Goal: Task Accomplishment & Management: Manage account settings

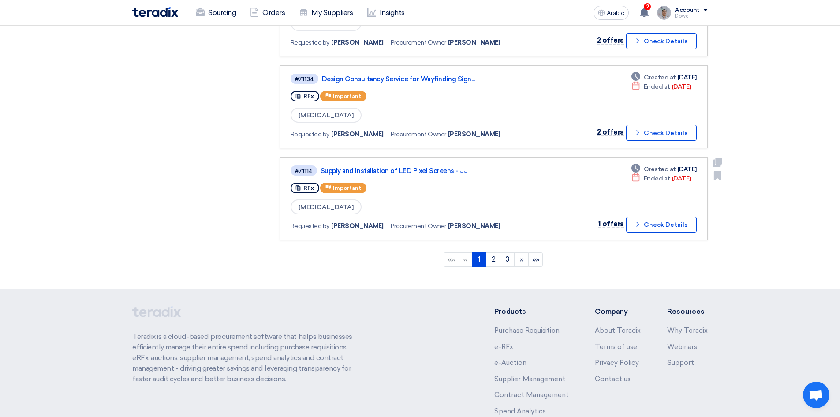
scroll to position [838, 0]
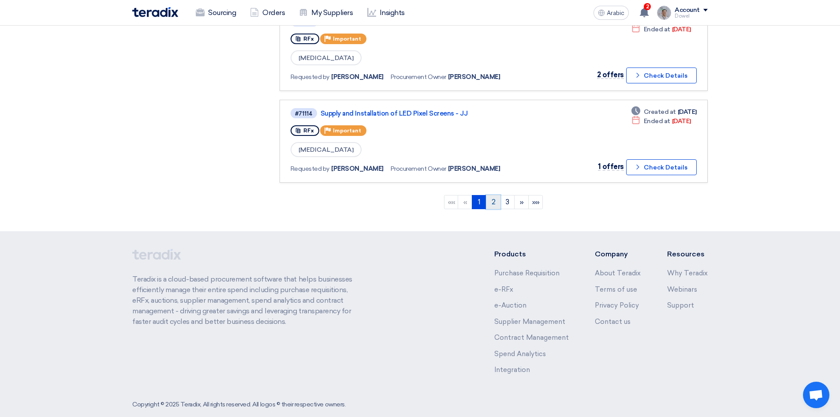
click at [495, 206] on link "2" at bounding box center [493, 202] width 15 height 14
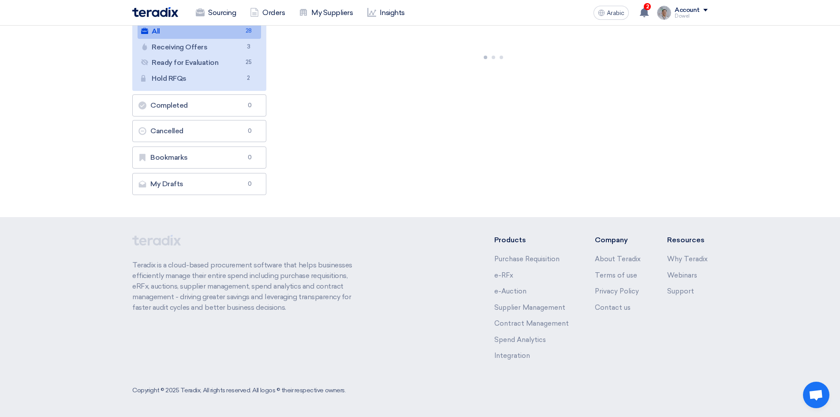
scroll to position [0, 0]
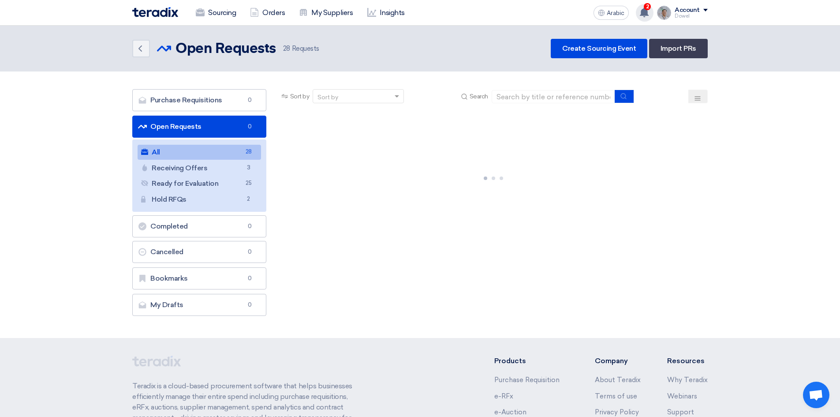
click at [645, 12] on use at bounding box center [644, 12] width 9 height 10
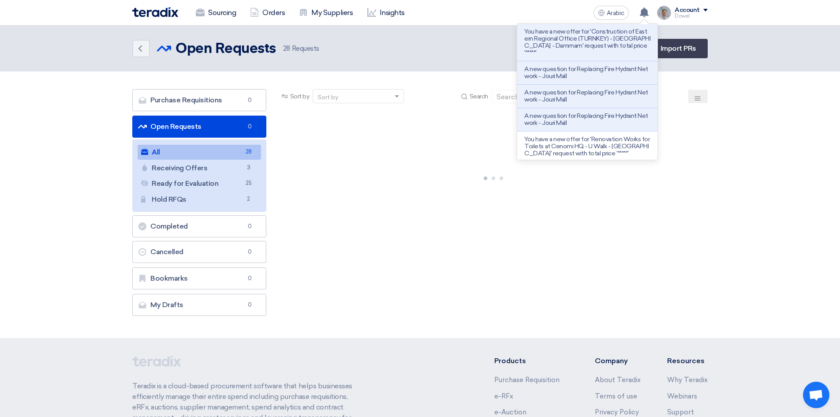
click at [477, 18] on div "Sourcing Orders My Suppliers Insights" at bounding box center [304, 12] width 345 height 19
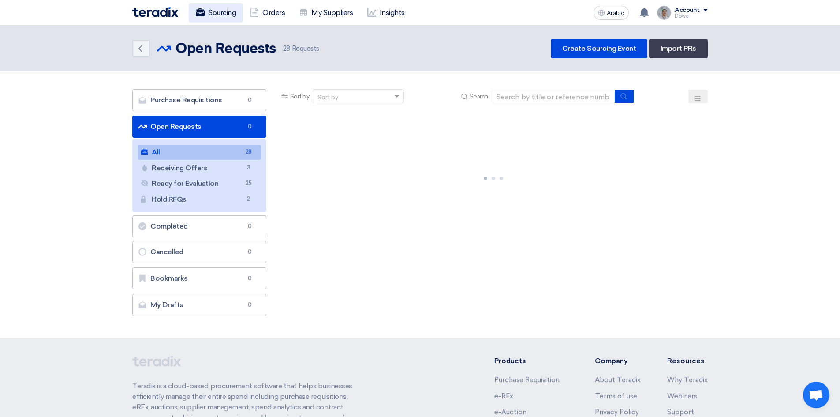
click at [218, 10] on font "Sourcing" at bounding box center [222, 12] width 28 height 8
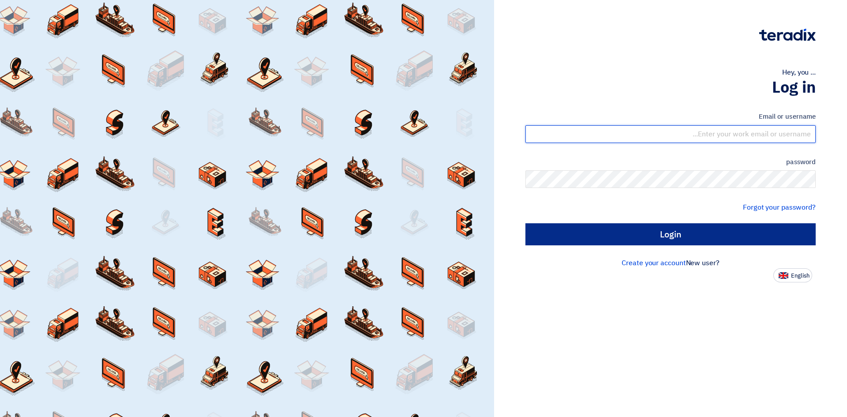
type input "[EMAIL_ADDRESS][PERSON_NAME][DOMAIN_NAME]"
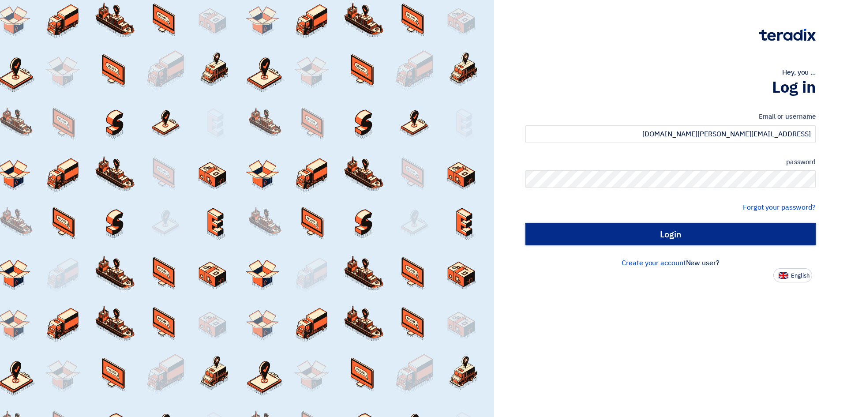
click at [677, 233] on input "Login" at bounding box center [670, 234] width 290 height 22
type input "Sign in"
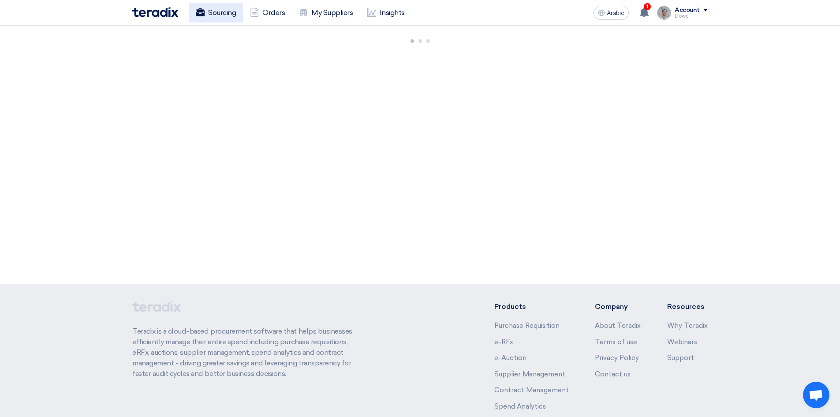
click at [212, 11] on font "Sourcing" at bounding box center [222, 12] width 28 height 8
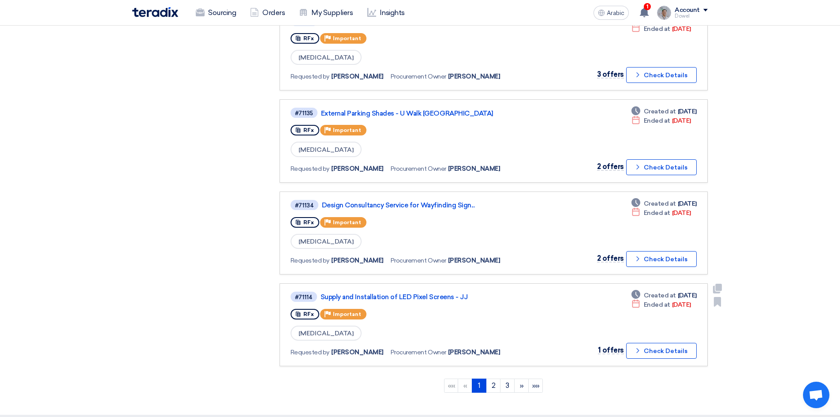
scroll to position [661, 0]
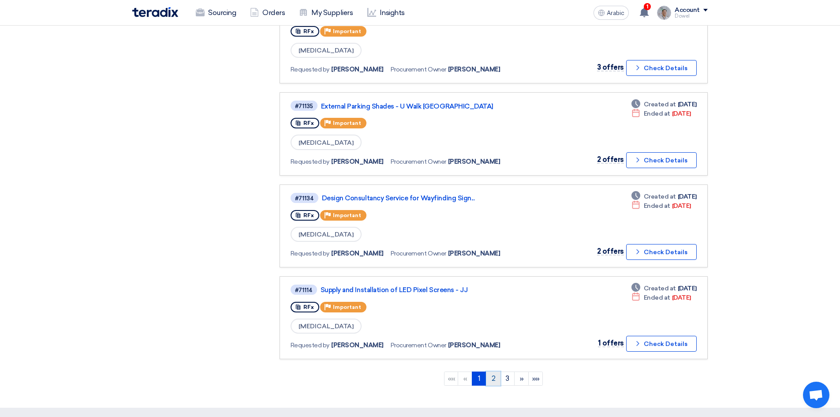
click at [493, 379] on font "2" at bounding box center [494, 378] width 4 height 8
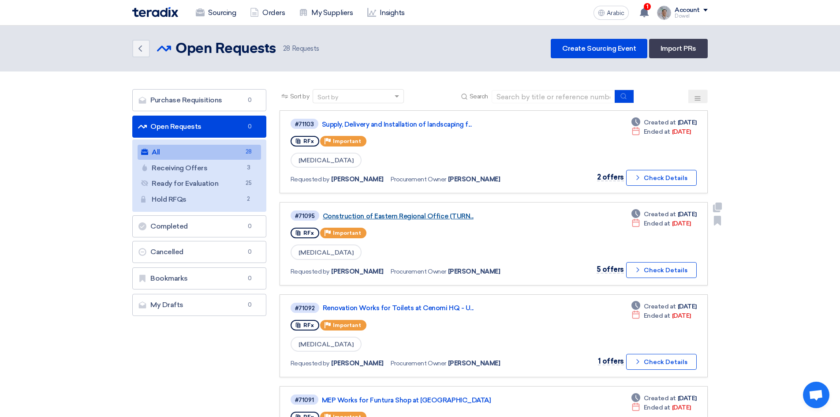
click at [410, 217] on font "Construction of Eastern Regional Office (TURN..." at bounding box center [398, 216] width 151 height 8
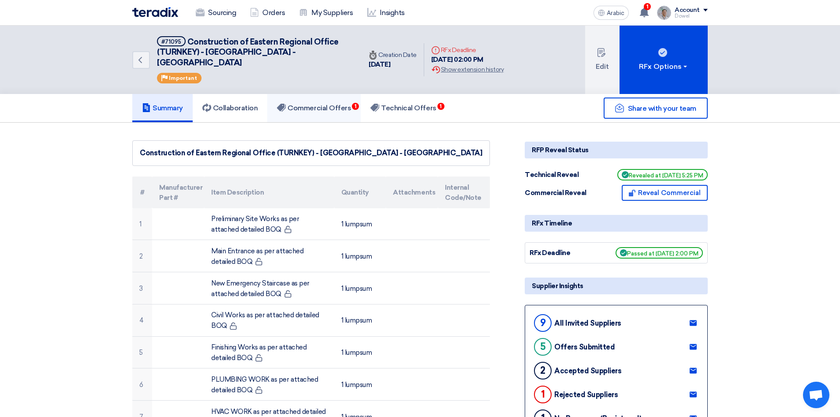
click at [327, 104] on link "Commercial Offers 1" at bounding box center [313, 108] width 93 height 28
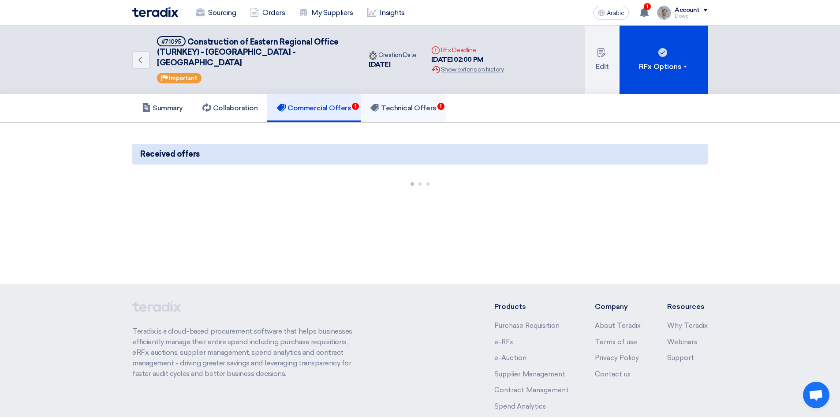
click at [410, 102] on link "Technical Offers 1" at bounding box center [403, 108] width 85 height 28
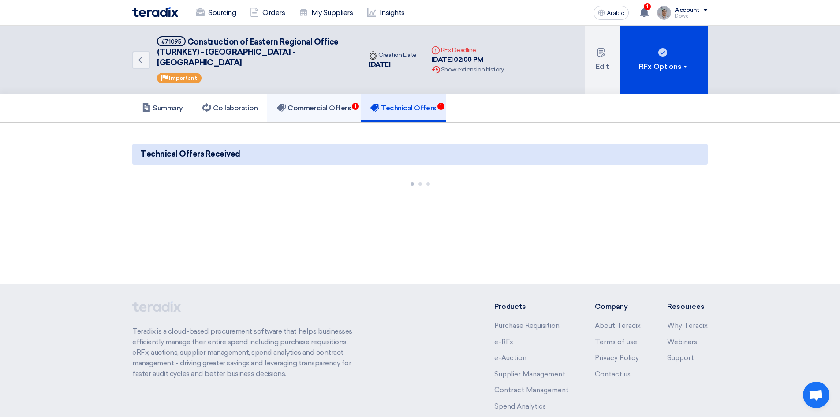
click at [332, 104] on font "Commercial Offers" at bounding box center [318, 108] width 63 height 8
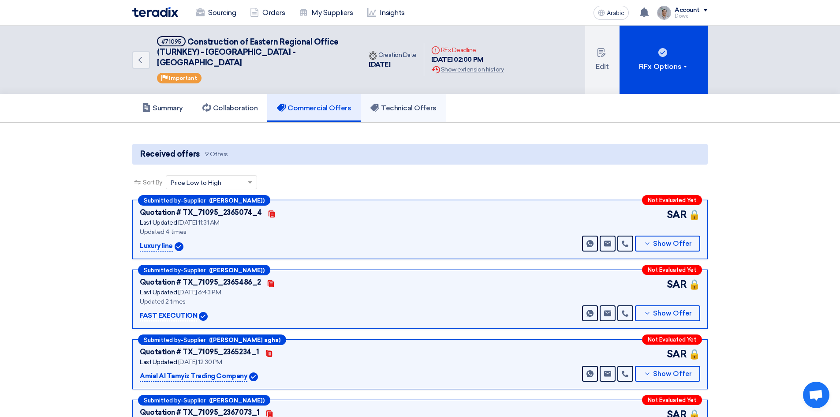
click at [386, 104] on h5 "Technical Offers" at bounding box center [403, 108] width 66 height 9
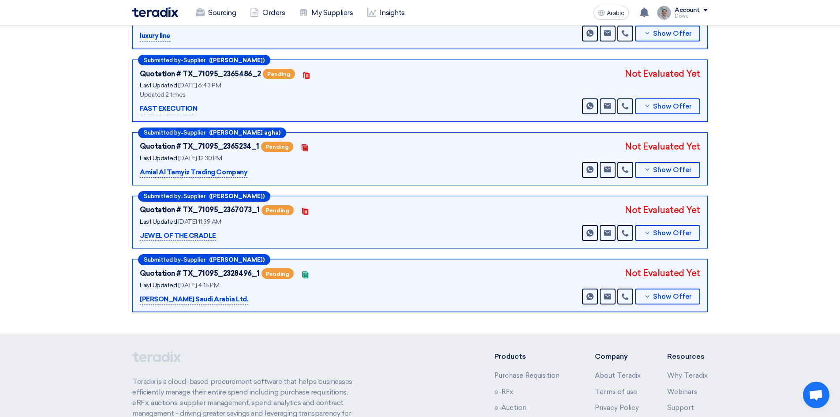
scroll to position [243, 0]
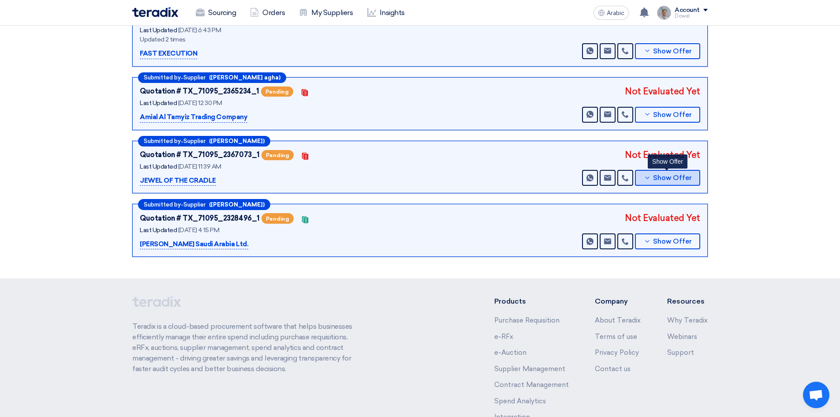
click at [663, 174] on font "Show Offer" at bounding box center [672, 178] width 39 height 8
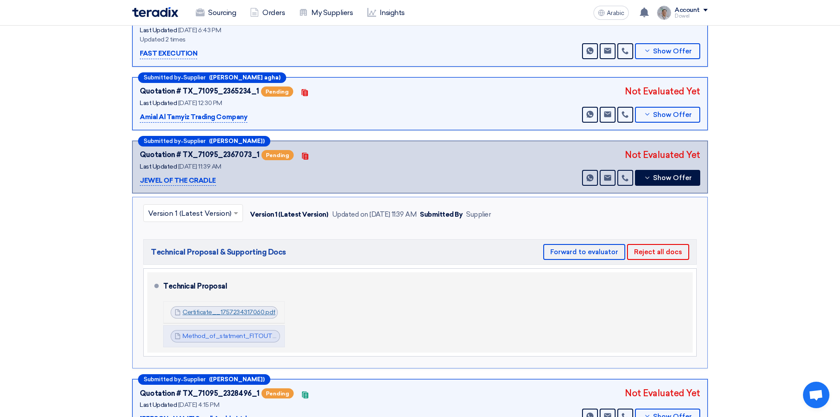
click at [236, 308] on font "Certificate__1757234317060.pdf" at bounding box center [229, 311] width 93 height 7
click at [231, 332] on font "Method_of_statment_FITOUT_offices_area_NMD_1757234380523.pdf" at bounding box center [286, 335] width 207 height 7
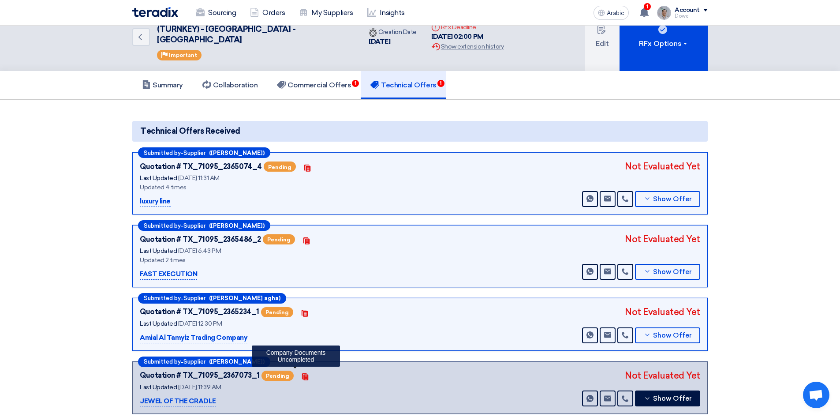
scroll to position [0, 0]
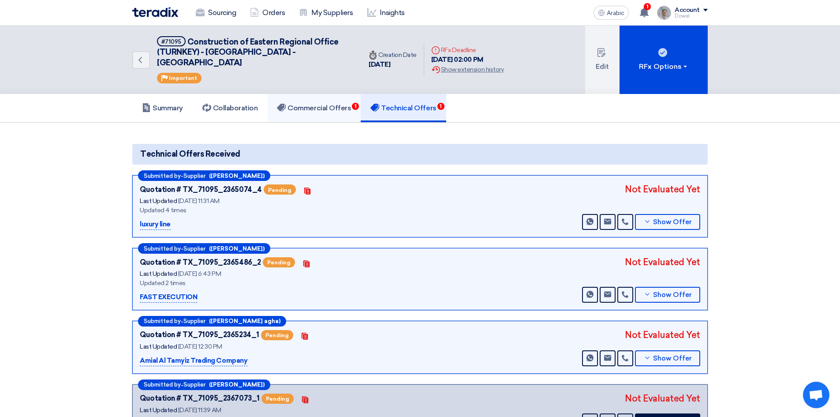
click at [331, 104] on font "Commercial Offers" at bounding box center [318, 108] width 63 height 8
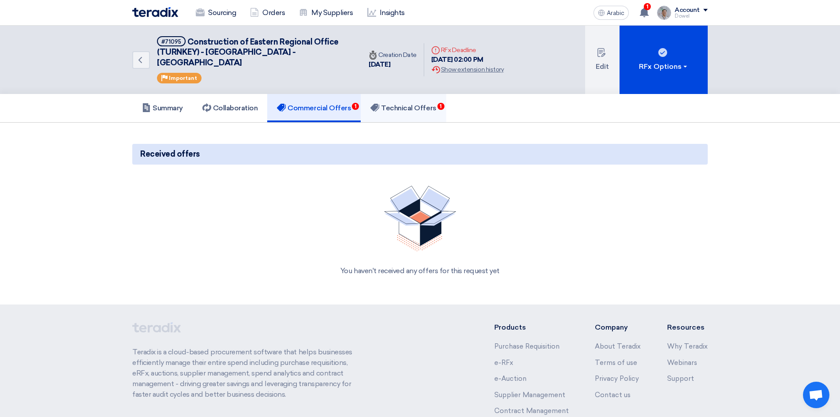
click at [406, 104] on font "Technical Offers" at bounding box center [408, 108] width 55 height 8
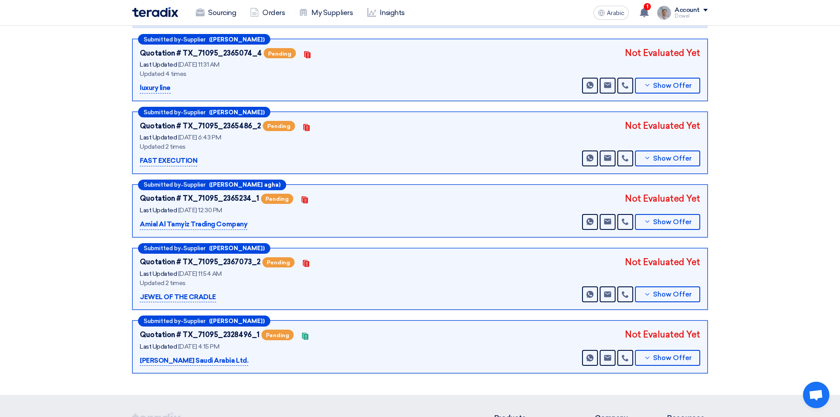
scroll to position [200, 0]
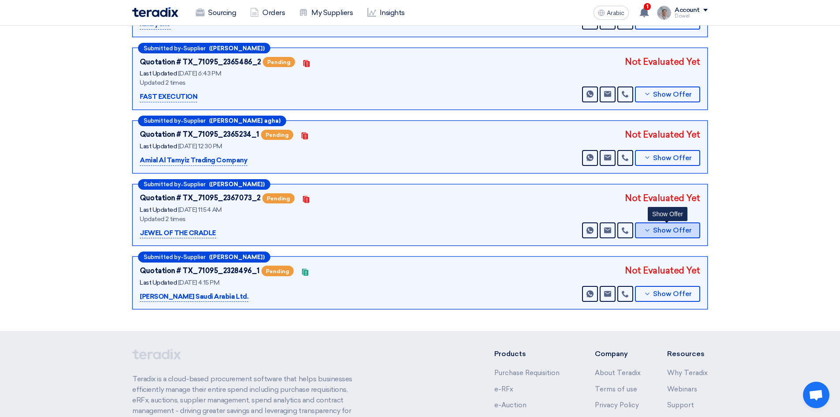
click at [661, 226] on font "Show Offer" at bounding box center [672, 230] width 39 height 8
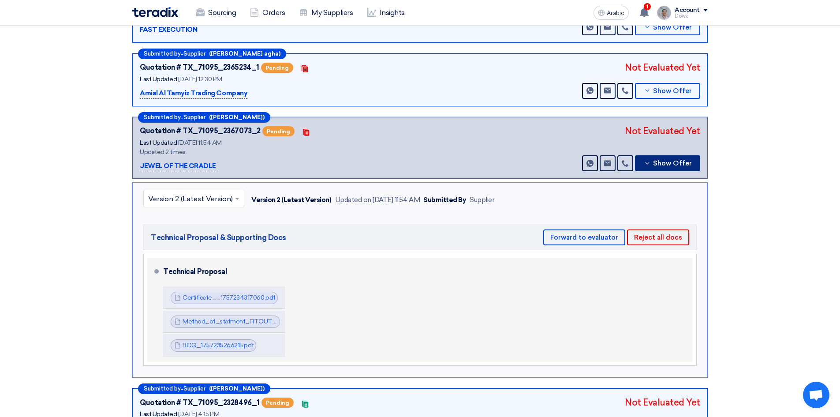
scroll to position [377, 0]
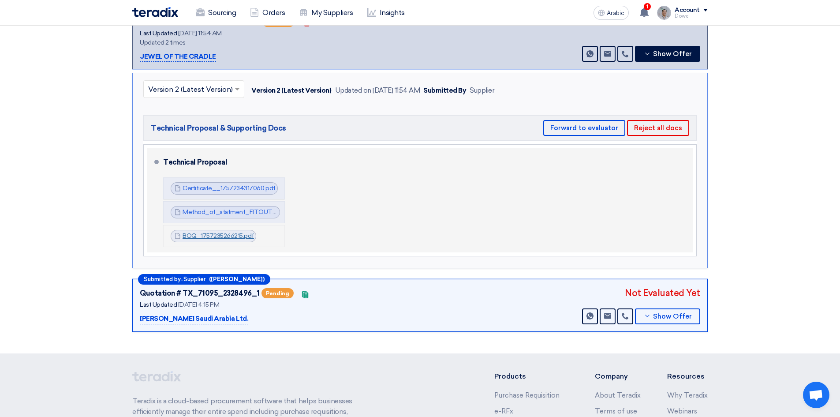
click at [220, 232] on font "BOQ_1757235266215.pdf" at bounding box center [218, 235] width 71 height 7
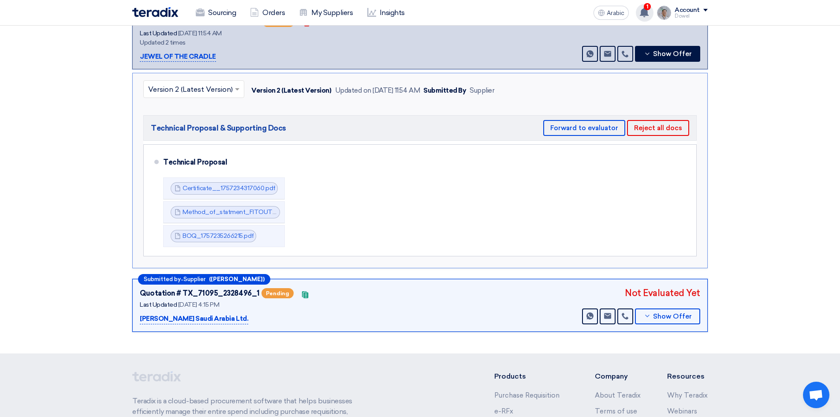
click at [646, 12] on use at bounding box center [644, 12] width 9 height 10
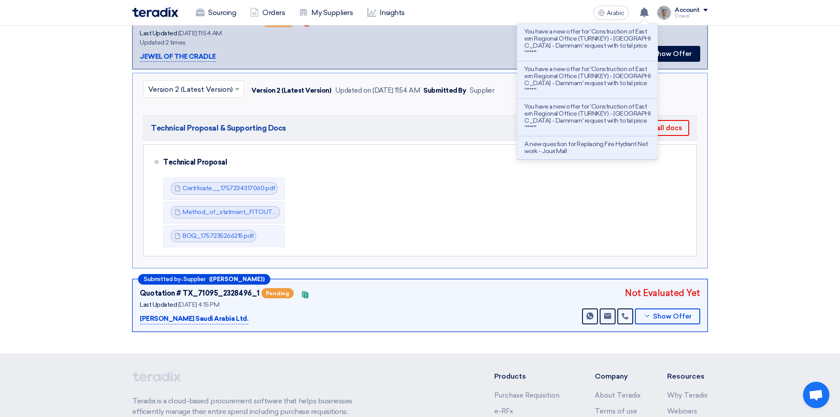
click at [532, 7] on div "Sourcing Orders My Suppliers Insights Arabic A You have a new offer for 'Constr…" at bounding box center [420, 12] width 589 height 25
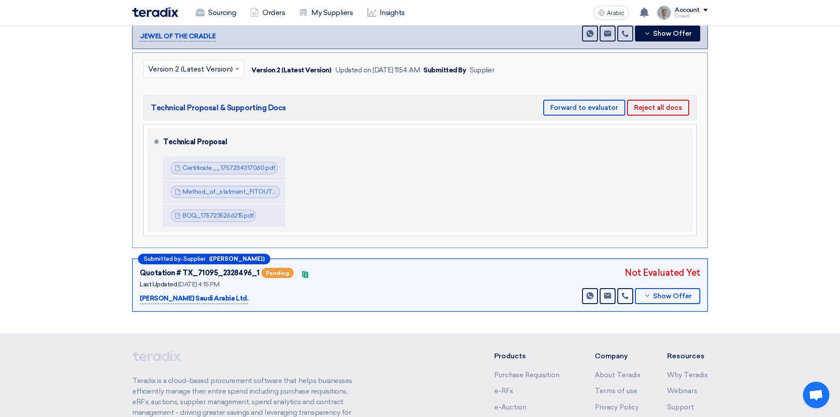
scroll to position [353, 0]
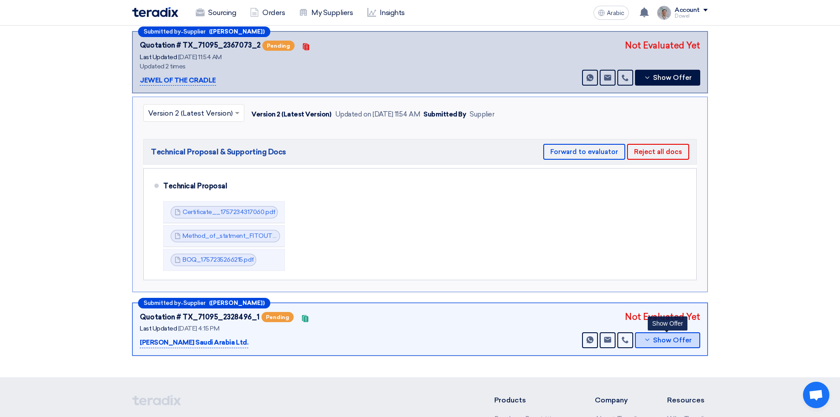
click at [664, 336] on font "Show Offer" at bounding box center [672, 340] width 39 height 8
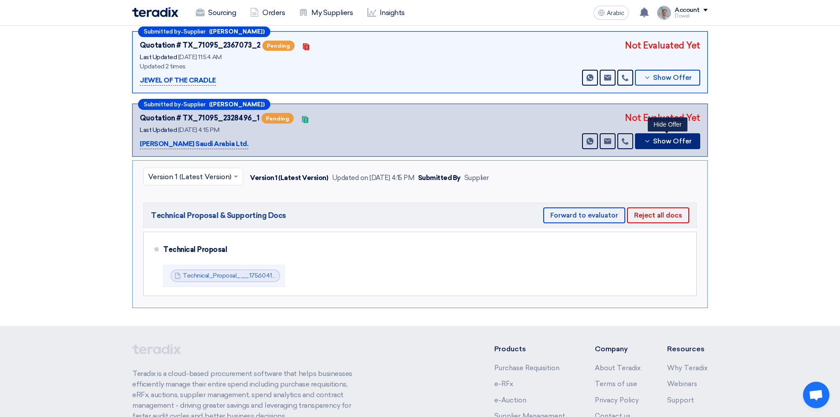
click at [658, 137] on font "Show Offer" at bounding box center [672, 141] width 39 height 8
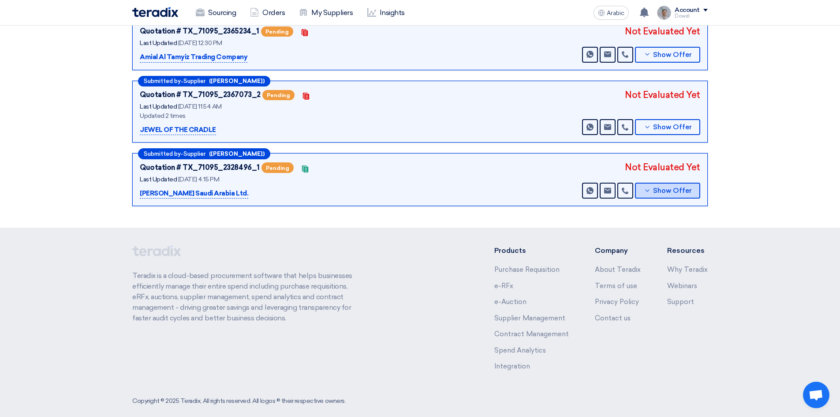
click at [664, 183] on button "Show Offer" at bounding box center [667, 191] width 65 height 16
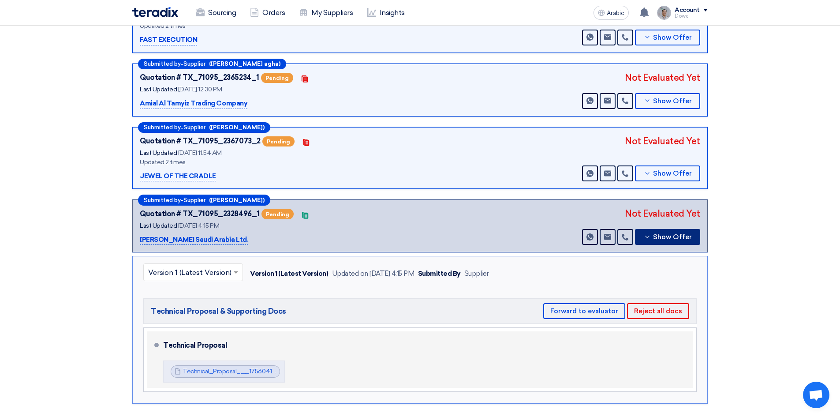
scroll to position [220, 0]
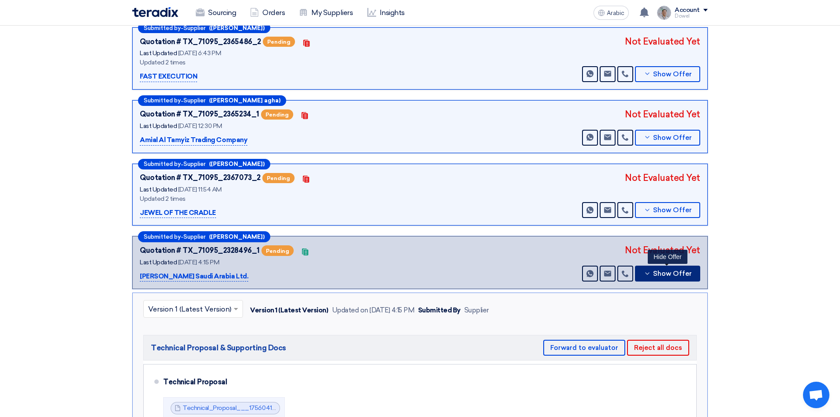
click at [682, 269] on font "Show Offer" at bounding box center [672, 273] width 39 height 8
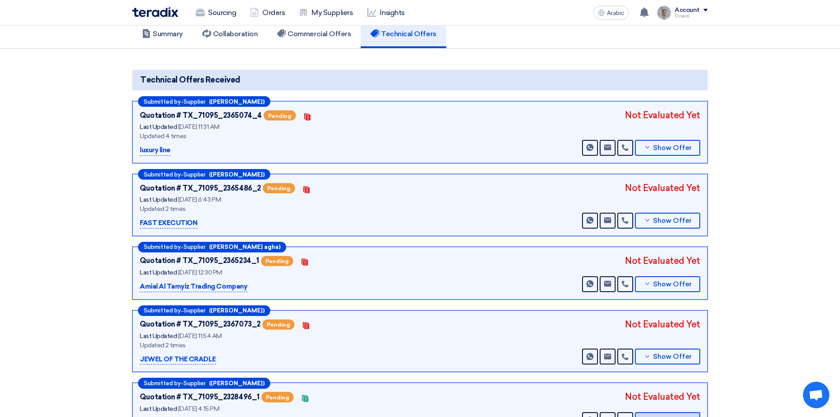
scroll to position [88, 0]
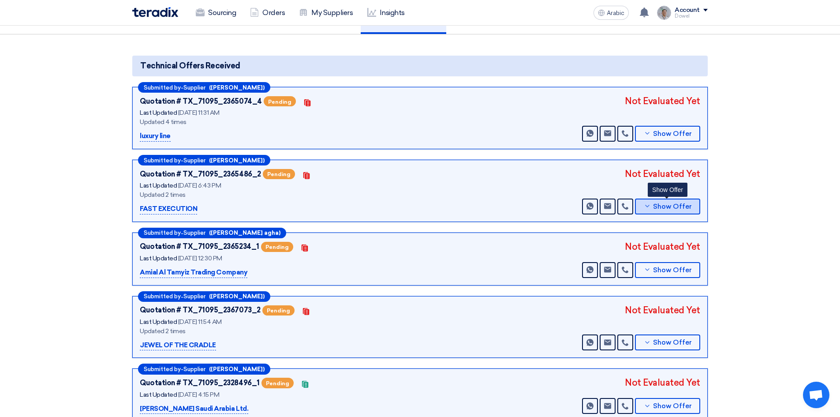
click at [664, 202] on font "Show Offer" at bounding box center [672, 206] width 39 height 8
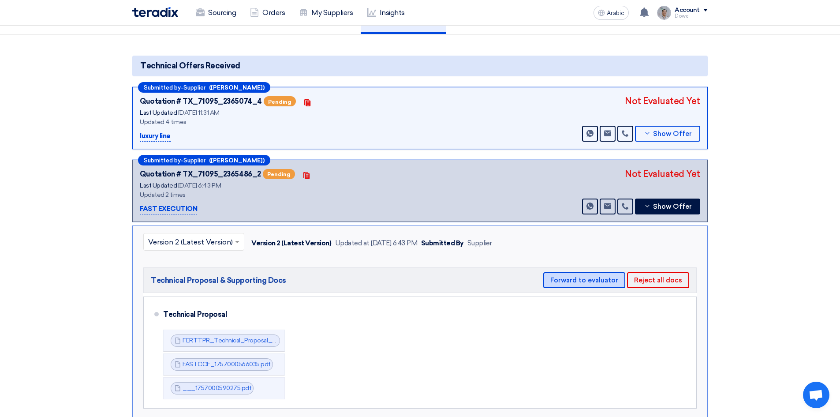
click at [586, 276] on font "Forward to evaluator" at bounding box center [584, 280] width 68 height 8
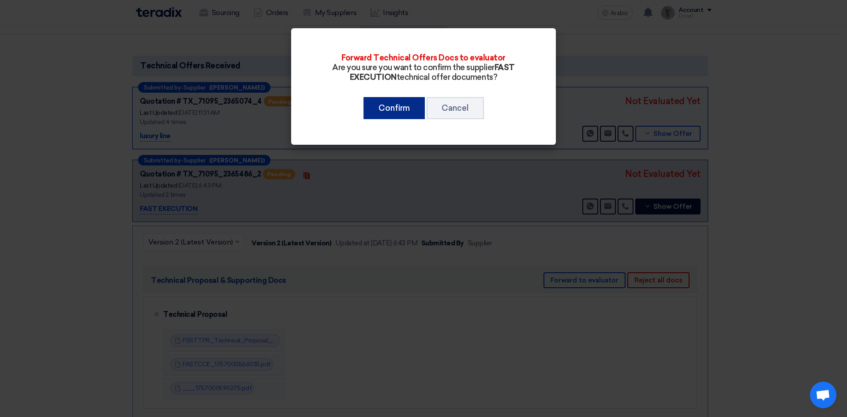
click at [396, 104] on font "Confirm" at bounding box center [393, 108] width 31 height 10
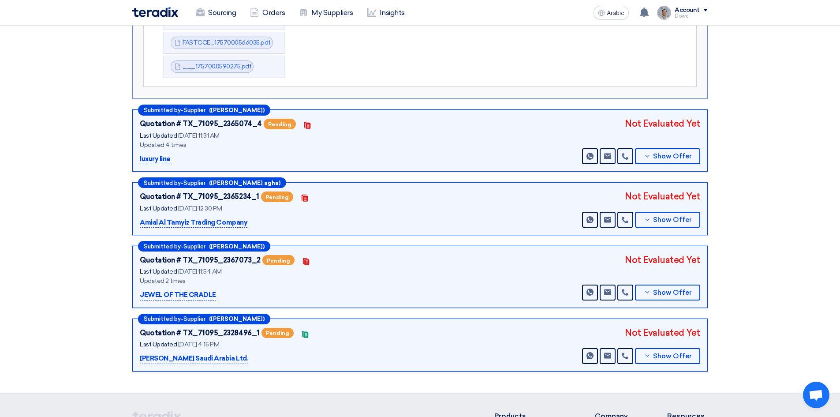
scroll to position [353, 0]
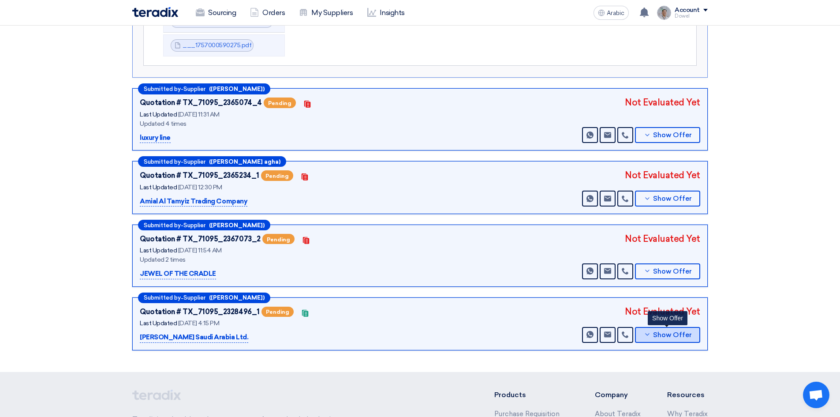
click at [657, 331] on font "Show Offer" at bounding box center [672, 335] width 39 height 8
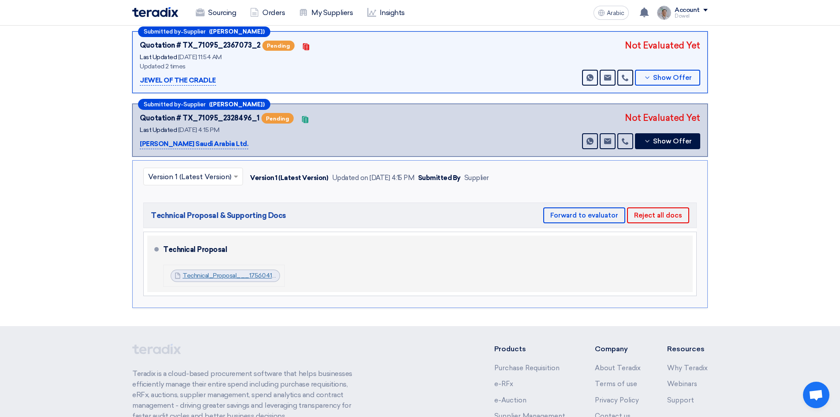
click at [242, 272] on font "Technical_Proposal___1756041265823.zip" at bounding box center [242, 275] width 119 height 7
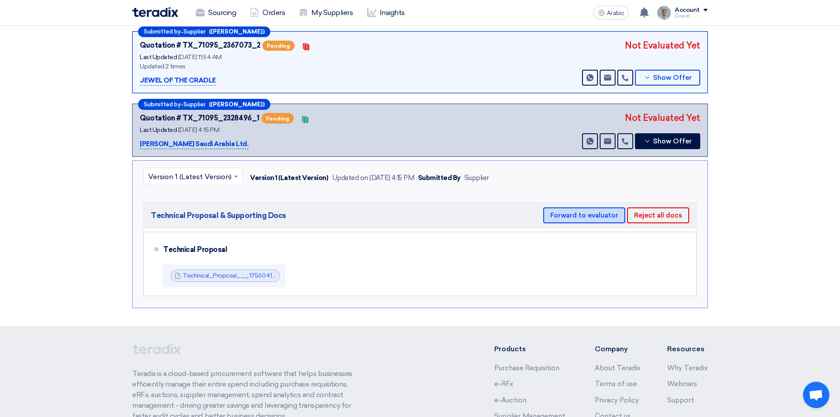
click at [578, 211] on font "Forward to evaluator" at bounding box center [584, 215] width 68 height 8
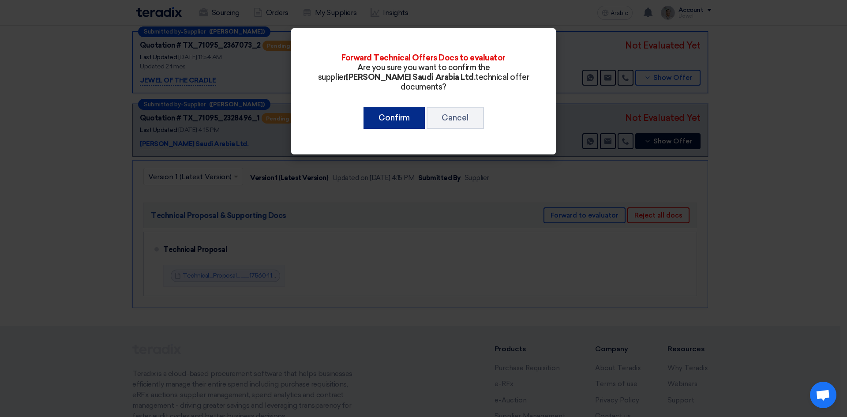
click at [397, 113] on font "Confirm" at bounding box center [393, 118] width 31 height 10
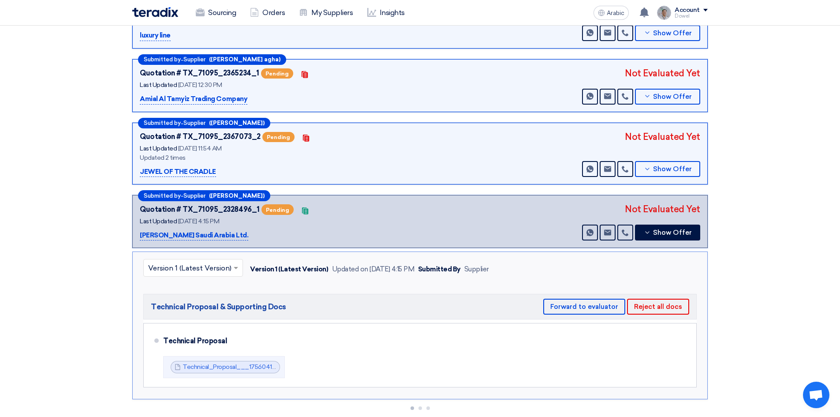
scroll to position [220, 0]
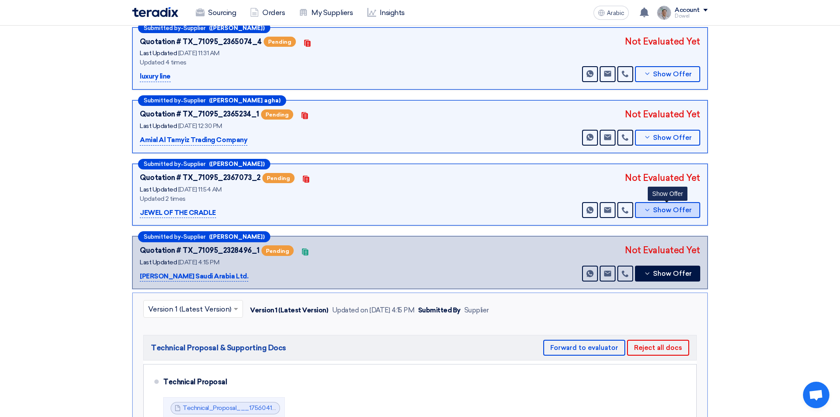
click at [664, 206] on font "Show Offer" at bounding box center [672, 210] width 39 height 8
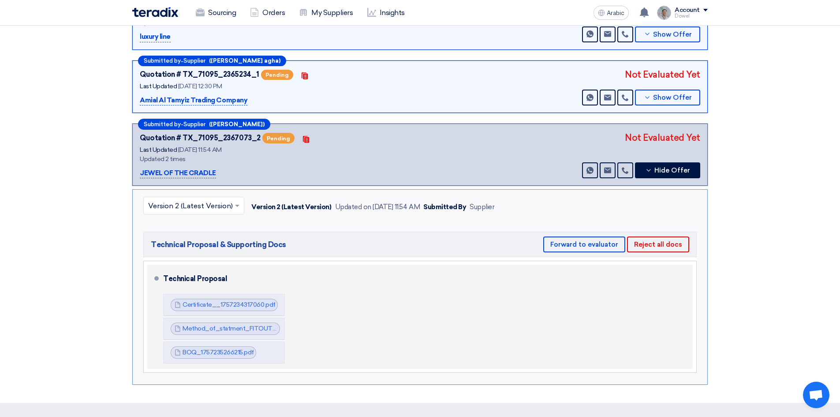
scroll to position [353, 0]
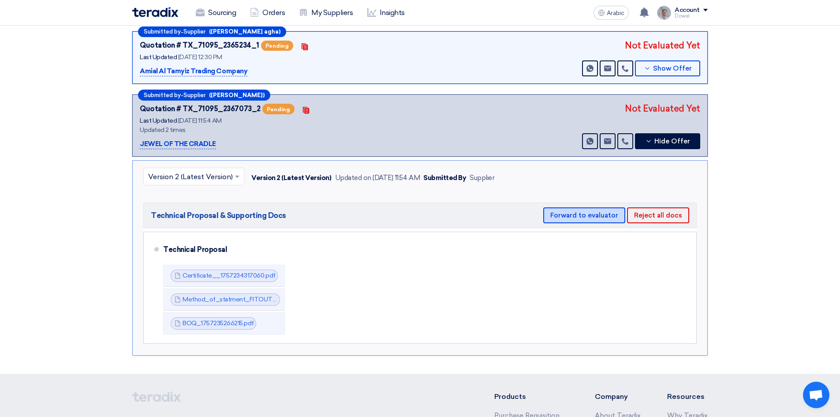
click at [582, 211] on font "Forward to evaluator" at bounding box center [584, 215] width 68 height 8
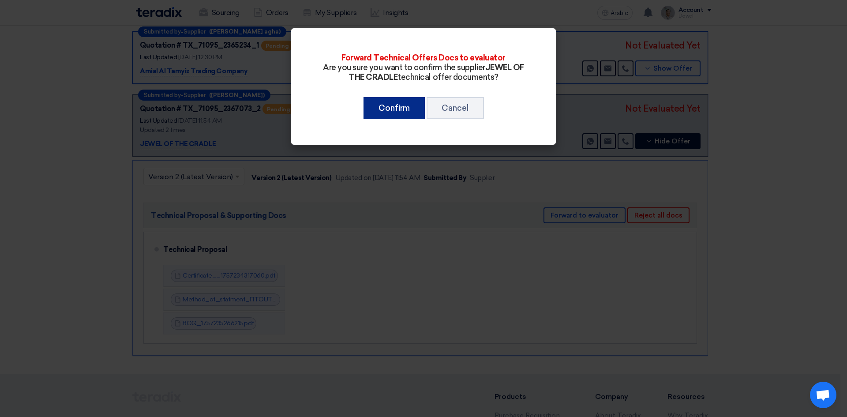
click at [392, 107] on font "Confirm" at bounding box center [393, 108] width 31 height 10
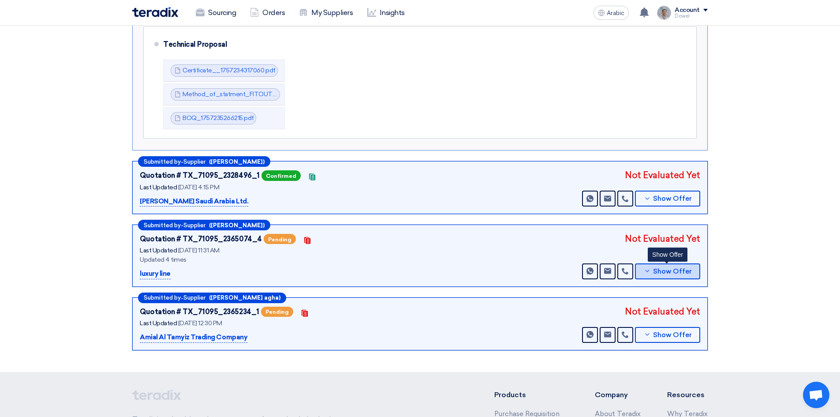
click at [662, 267] on font "Show Offer" at bounding box center [672, 271] width 39 height 8
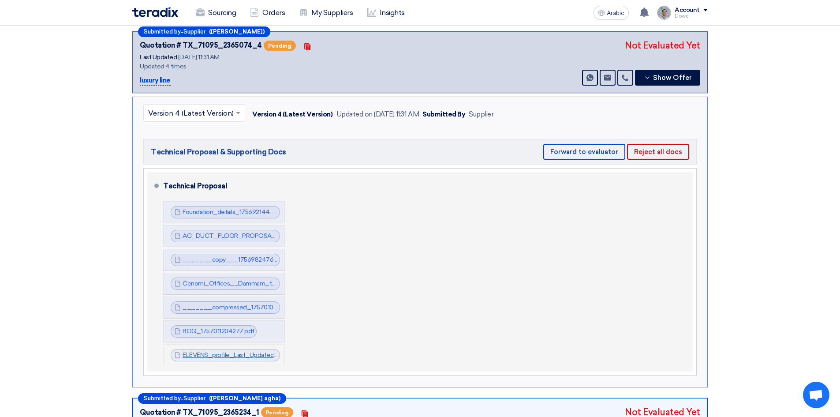
click at [215, 351] on font "ELEVENS_profile_Last_Updatecompressed_1757233862576.pdf" at bounding box center [274, 354] width 183 height 7
click at [210, 327] on font "BOQ_1757011204277.pdf" at bounding box center [219, 330] width 72 height 7
click at [234, 303] on font "_______compressed_1757010592777.pdf" at bounding box center [244, 306] width 123 height 7
click at [226, 280] on font "Cenomi_Offices__Dammam_technical_Proposal_1756982684208.pdf" at bounding box center [283, 283] width 201 height 7
click at [224, 256] on font "_______copy___1756982476178.pdf" at bounding box center [239, 259] width 112 height 7
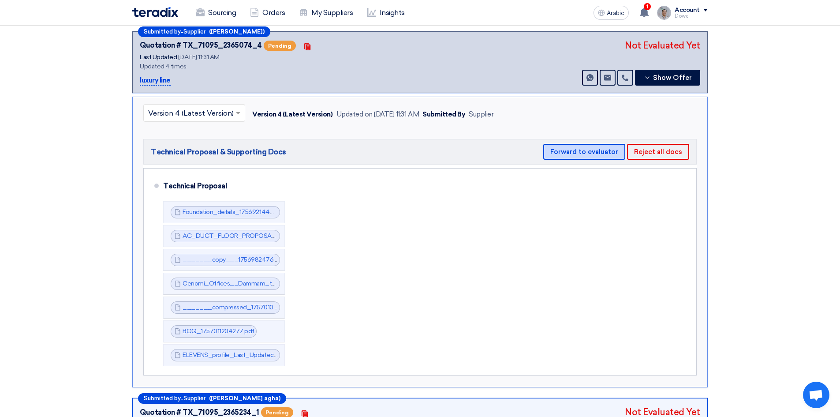
click at [572, 148] on font "Forward to evaluator" at bounding box center [584, 152] width 68 height 8
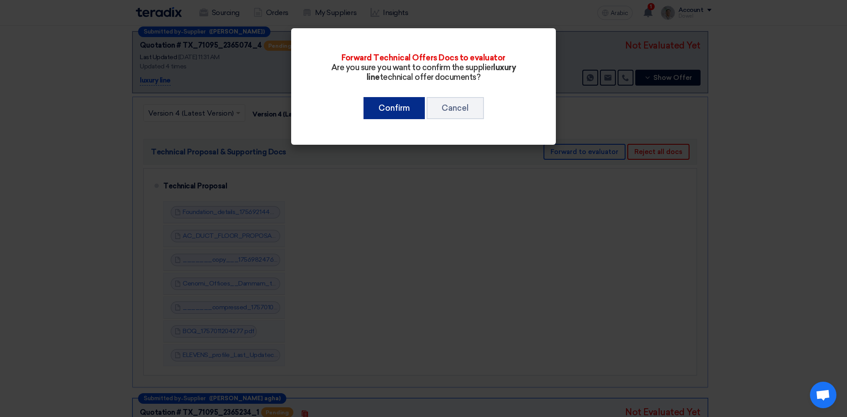
click at [388, 107] on font "Confirm" at bounding box center [393, 108] width 31 height 10
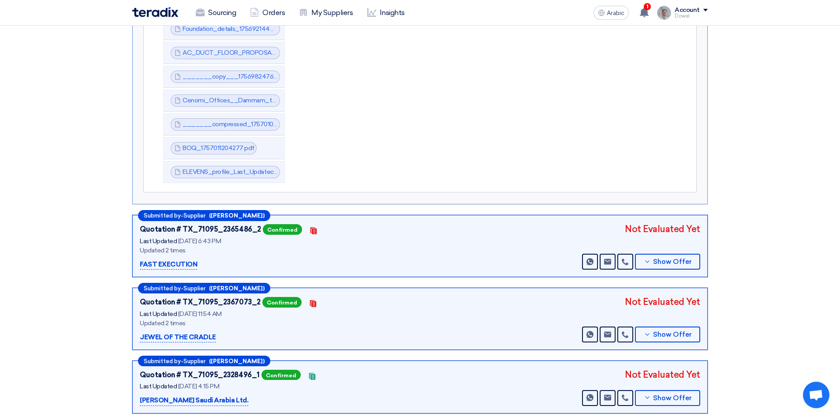
scroll to position [441, 0]
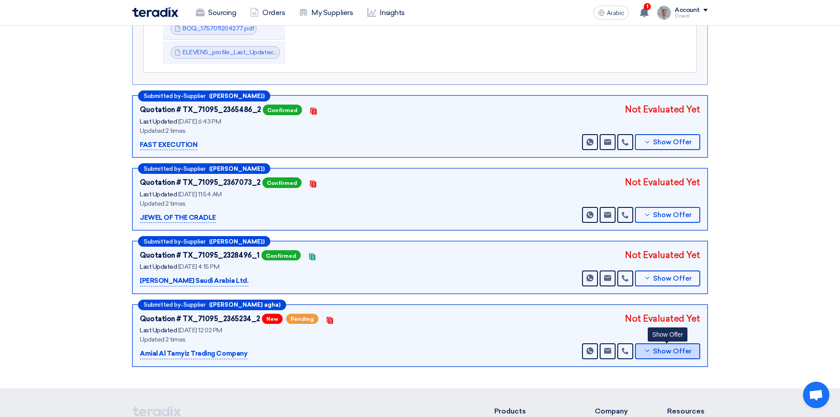
click at [675, 347] on font "Show Offer" at bounding box center [672, 351] width 39 height 8
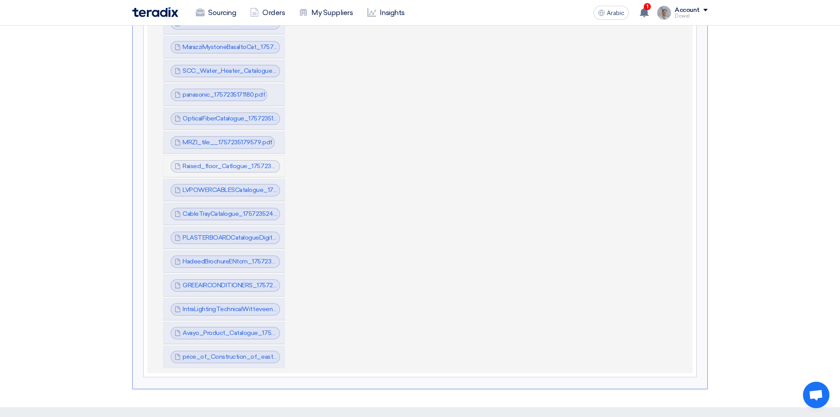
scroll to position [1808, 0]
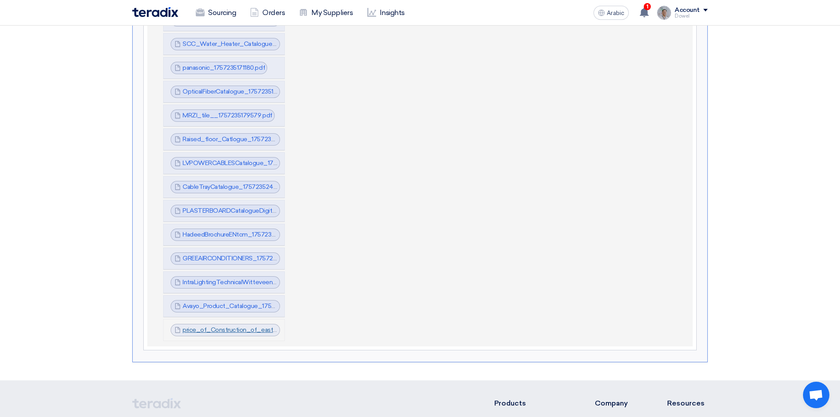
click at [228, 326] on font "price_of_Construction_of_eastern_regional_office__Turnkey___Nakheel_Mall__Damma…" at bounding box center [366, 329] width 366 height 7
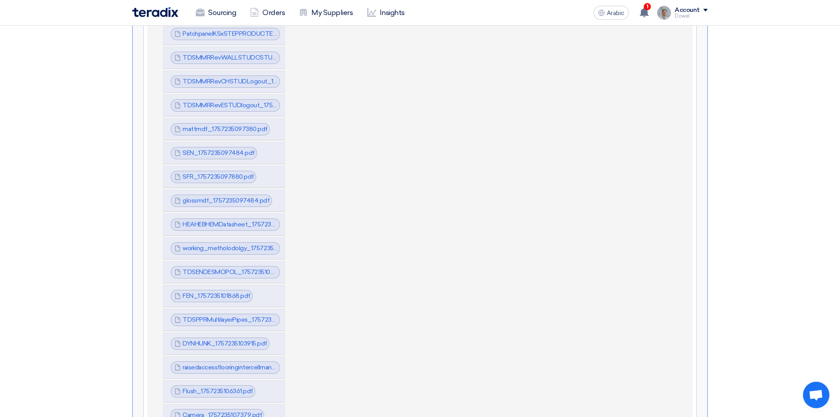
scroll to position [1279, 0]
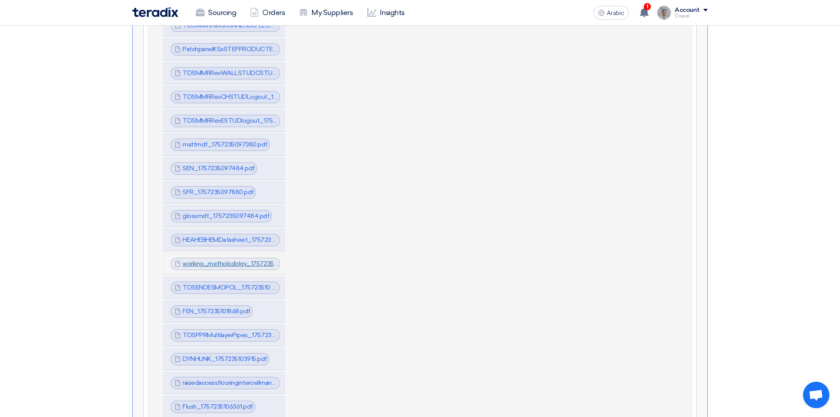
click at [230, 260] on font "working_metholodolgy_1757235100112.pdf" at bounding box center [242, 263] width 119 height 7
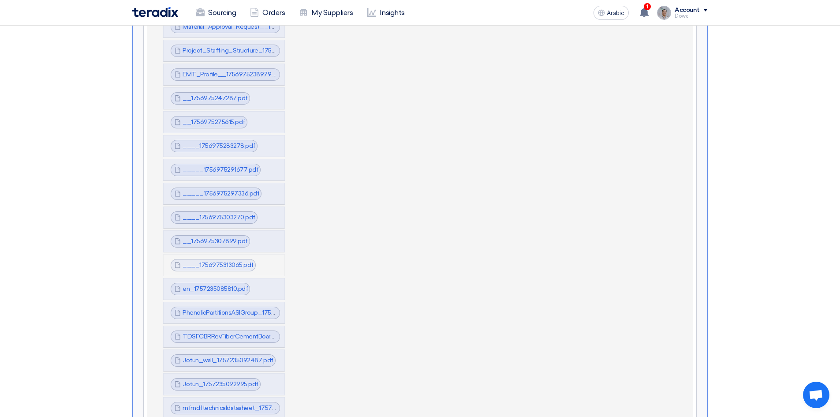
scroll to position [750, 0]
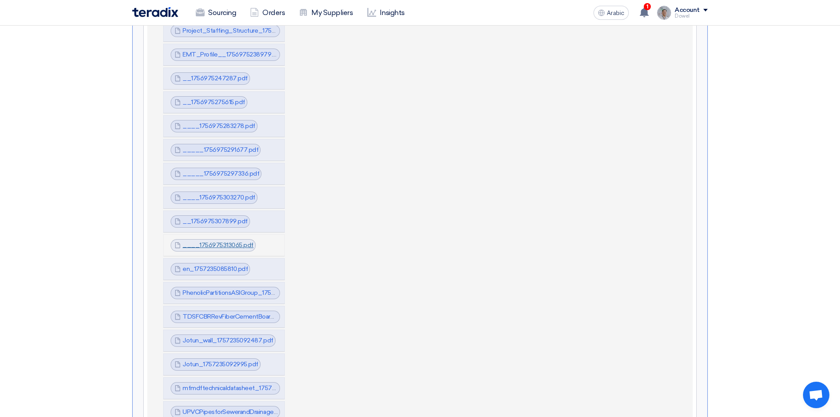
click at [217, 241] on font "____1756975313065.pdf" at bounding box center [218, 244] width 71 height 7
click at [209, 265] on font "en_1757235085810.pdf" at bounding box center [215, 268] width 65 height 7
click at [206, 217] on span "__1756975307899.pdf" at bounding box center [215, 221] width 65 height 9
click at [205, 217] on font "__1756975307899.pdf" at bounding box center [215, 220] width 65 height 7
click at [216, 194] on font "____1756975303270.pdf" at bounding box center [219, 197] width 73 height 7
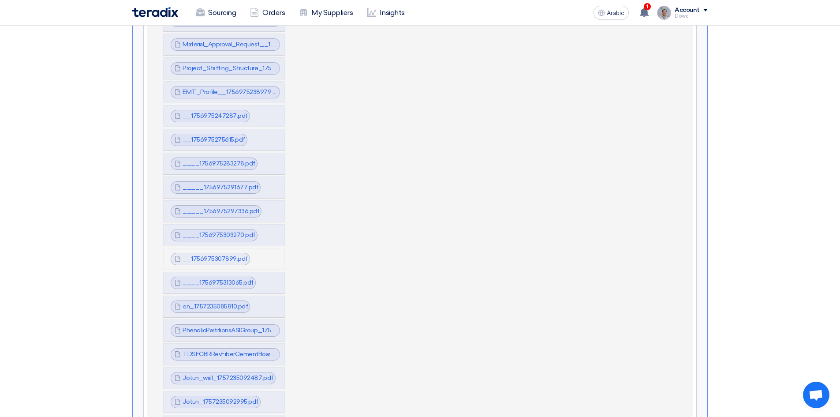
scroll to position [573, 0]
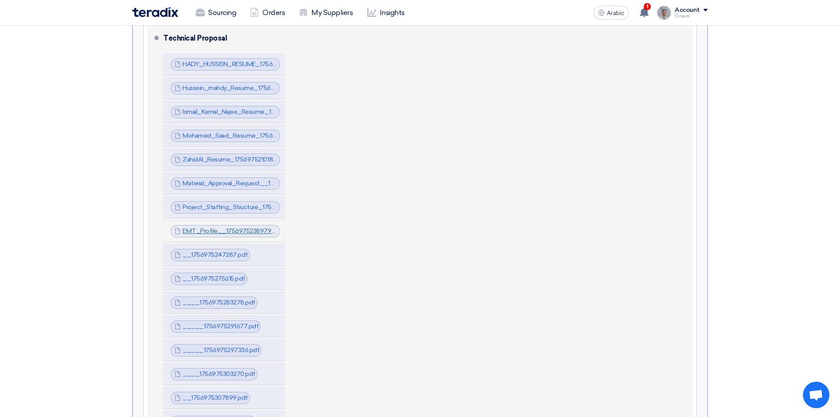
click at [226, 227] on font "EMT_Profile__1756975238979.pdf" at bounding box center [233, 230] width 100 height 7
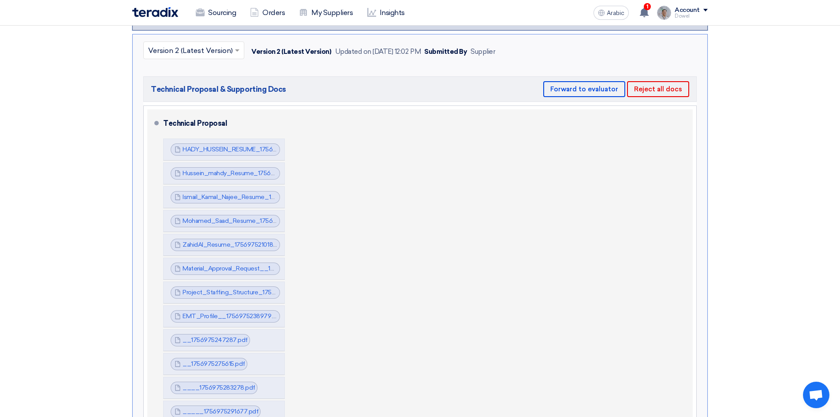
scroll to position [353, 0]
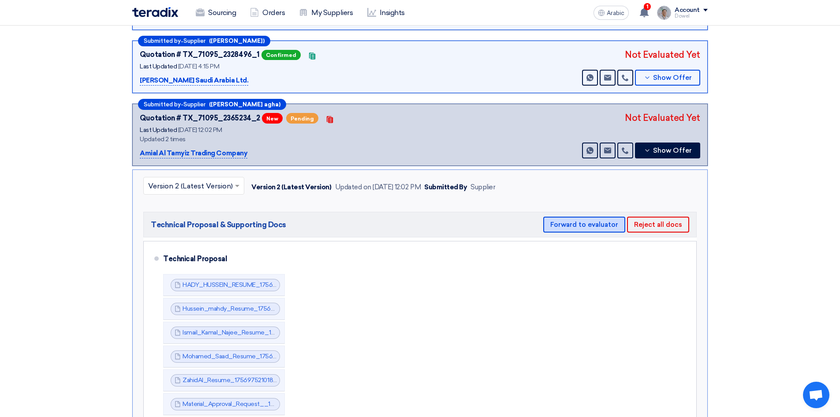
click at [582, 220] on font "Forward to evaluator" at bounding box center [584, 224] width 68 height 8
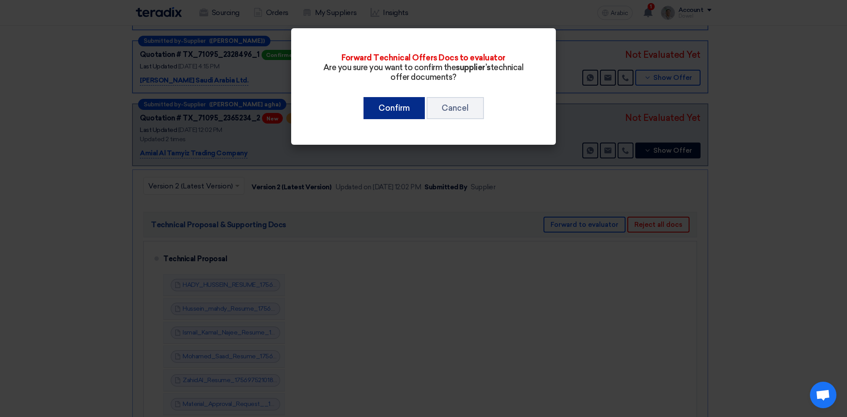
click at [391, 107] on font "Confirm" at bounding box center [393, 108] width 31 height 10
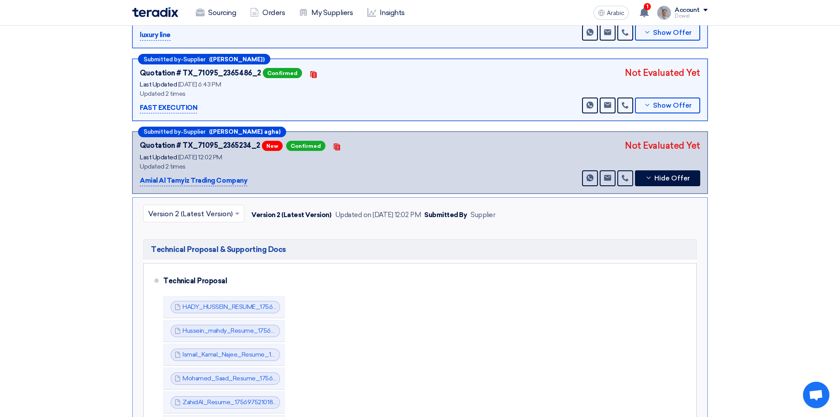
scroll to position [88, 0]
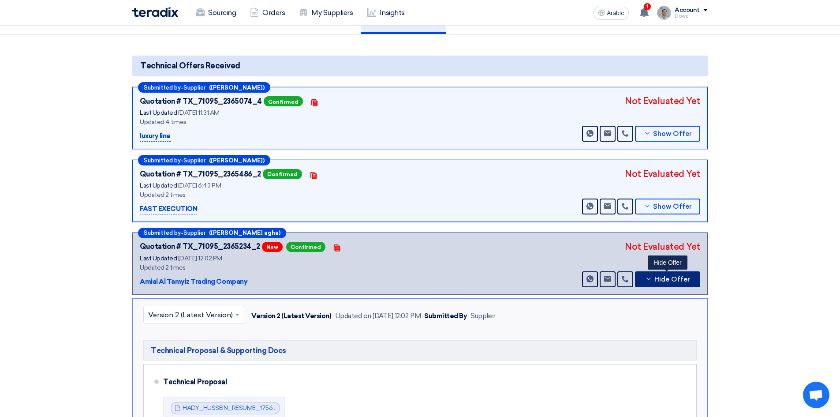
click at [670, 273] on button "Hide Offer" at bounding box center [667, 279] width 65 height 16
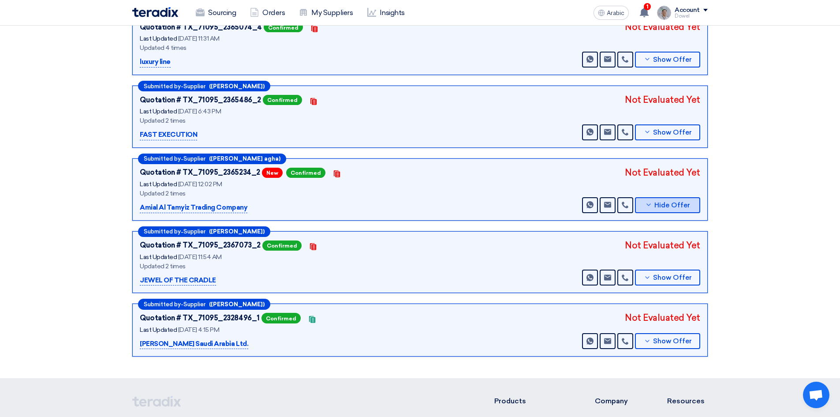
scroll to position [0, 0]
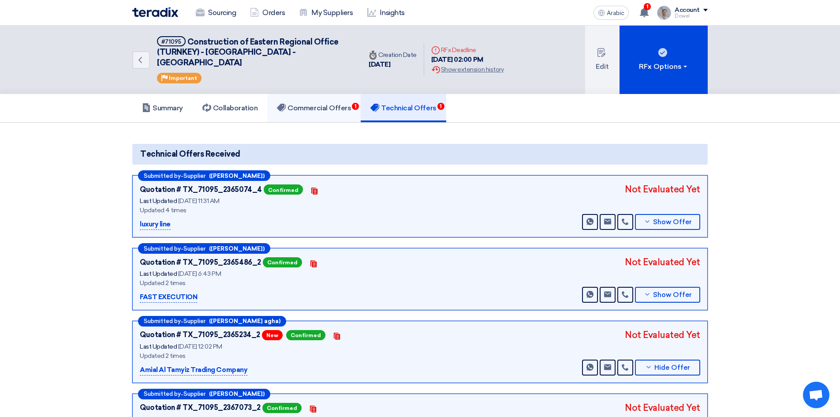
click at [325, 104] on font "Commercial Offers" at bounding box center [318, 108] width 63 height 8
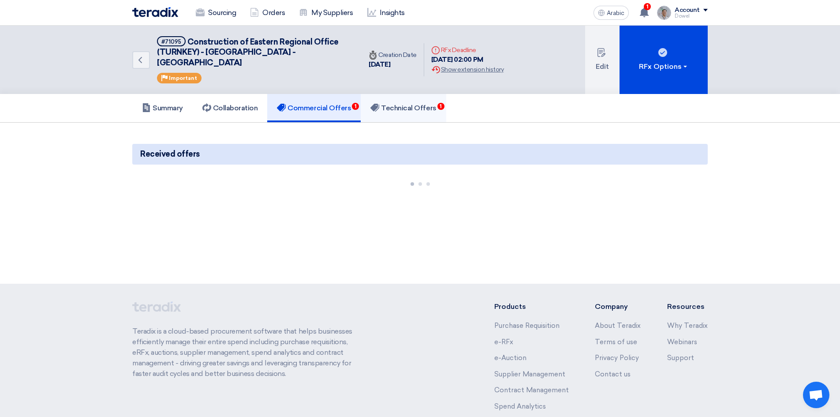
click at [412, 104] on font "Technical Offers" at bounding box center [408, 108] width 55 height 8
